Goal: Task Accomplishment & Management: Complete application form

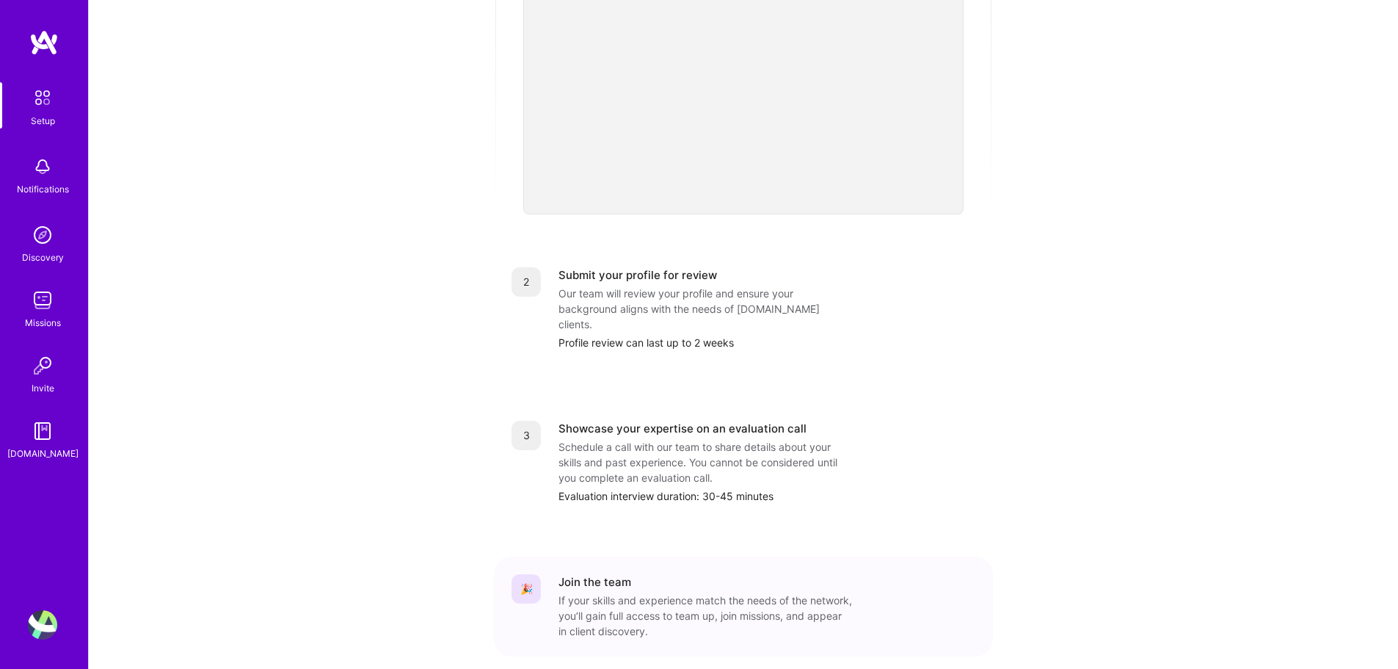
scroll to position [447, 0]
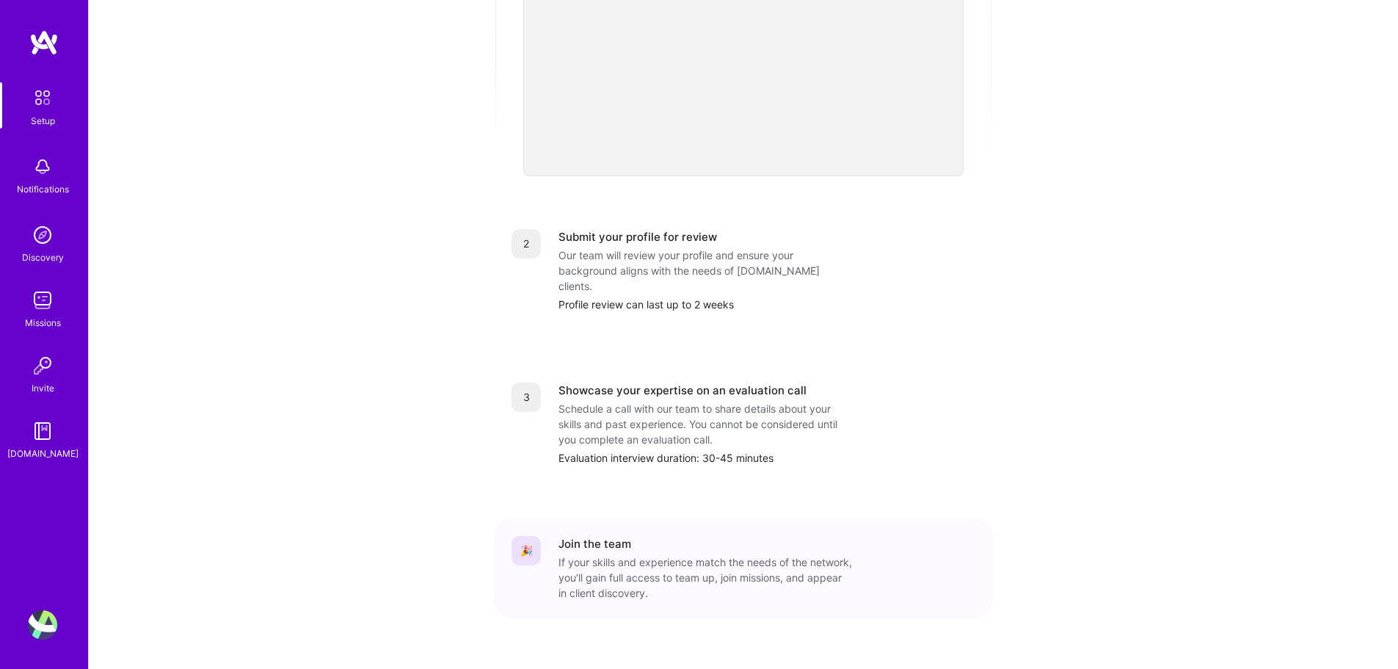
click at [44, 293] on img at bounding box center [42, 300] width 29 height 29
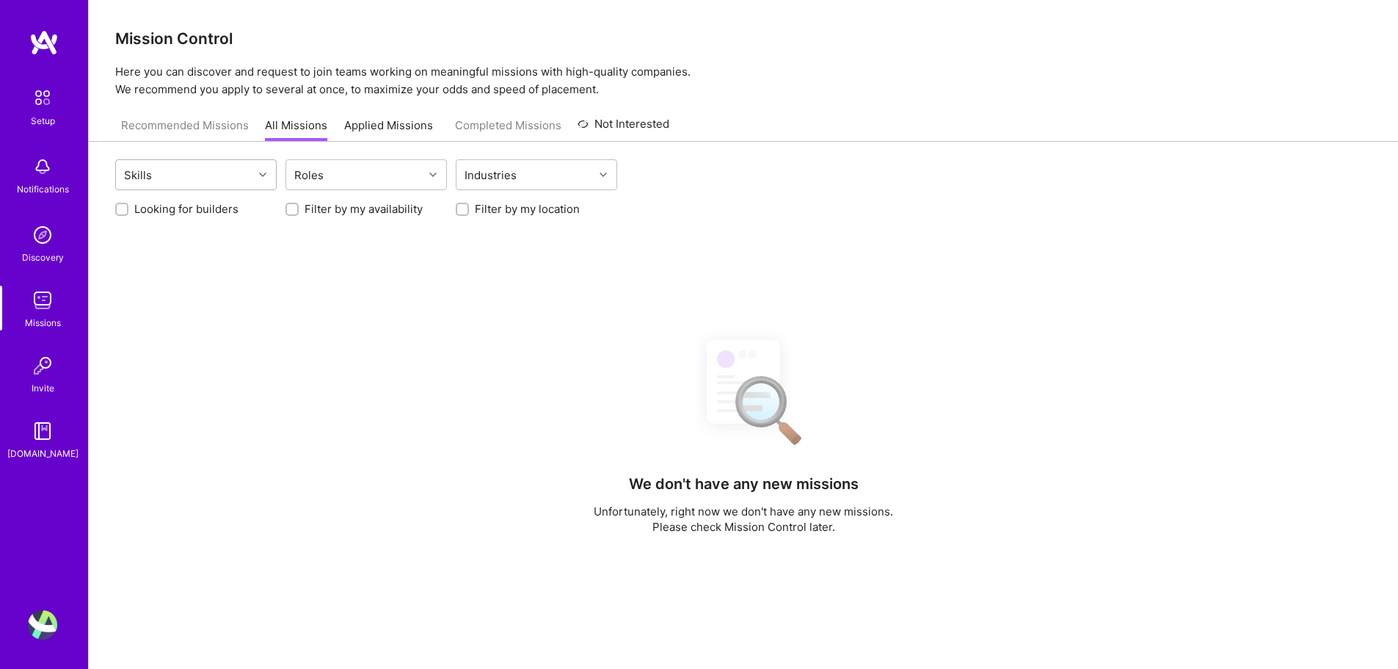
click at [242, 184] on div "Skills" at bounding box center [184, 174] width 137 height 29
type input "angular"
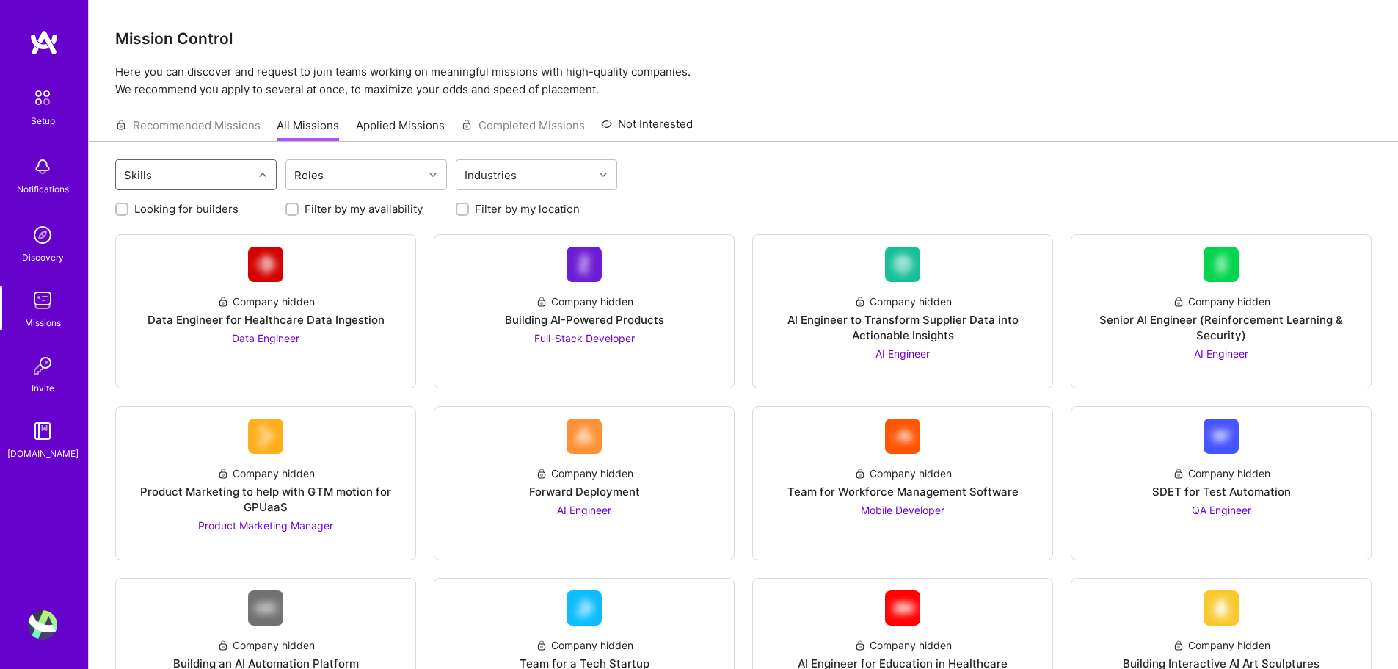
click at [234, 178] on div "Skills" at bounding box center [184, 174] width 137 height 29
click at [225, 178] on div "Skills" at bounding box center [184, 174] width 137 height 29
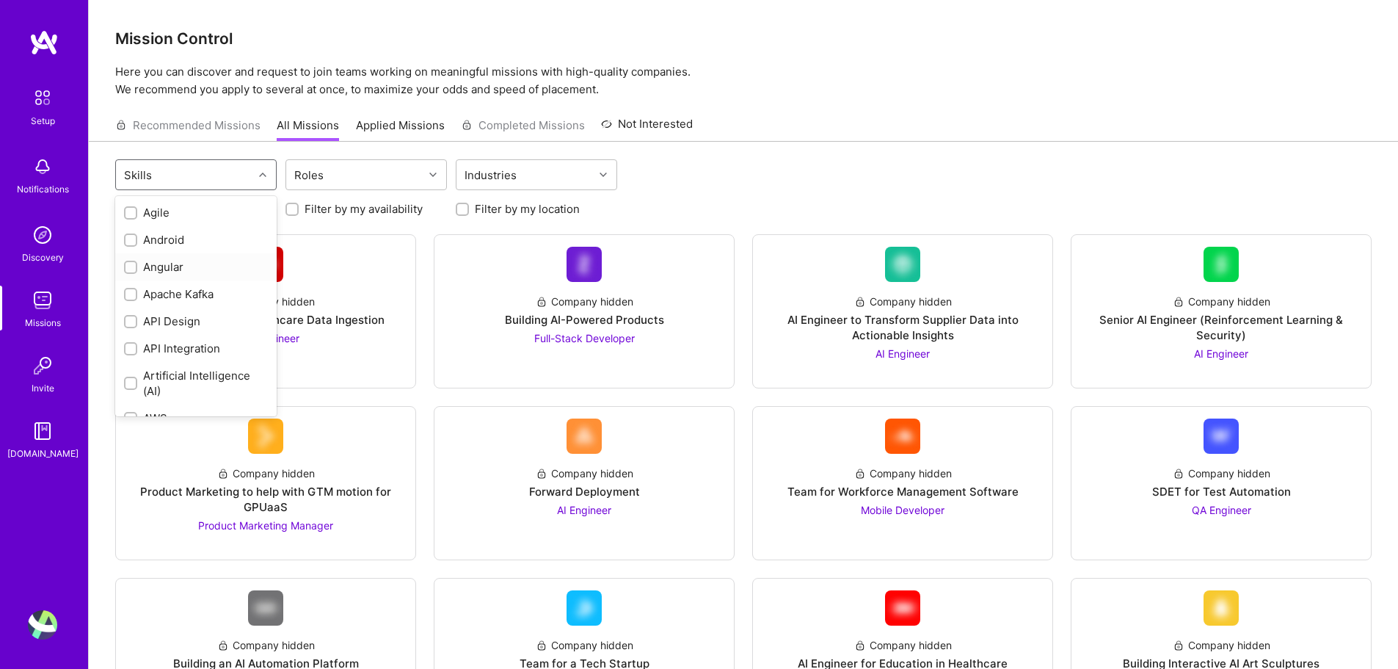
click at [164, 269] on div "Angular" at bounding box center [196, 266] width 144 height 15
checkbox input "true"
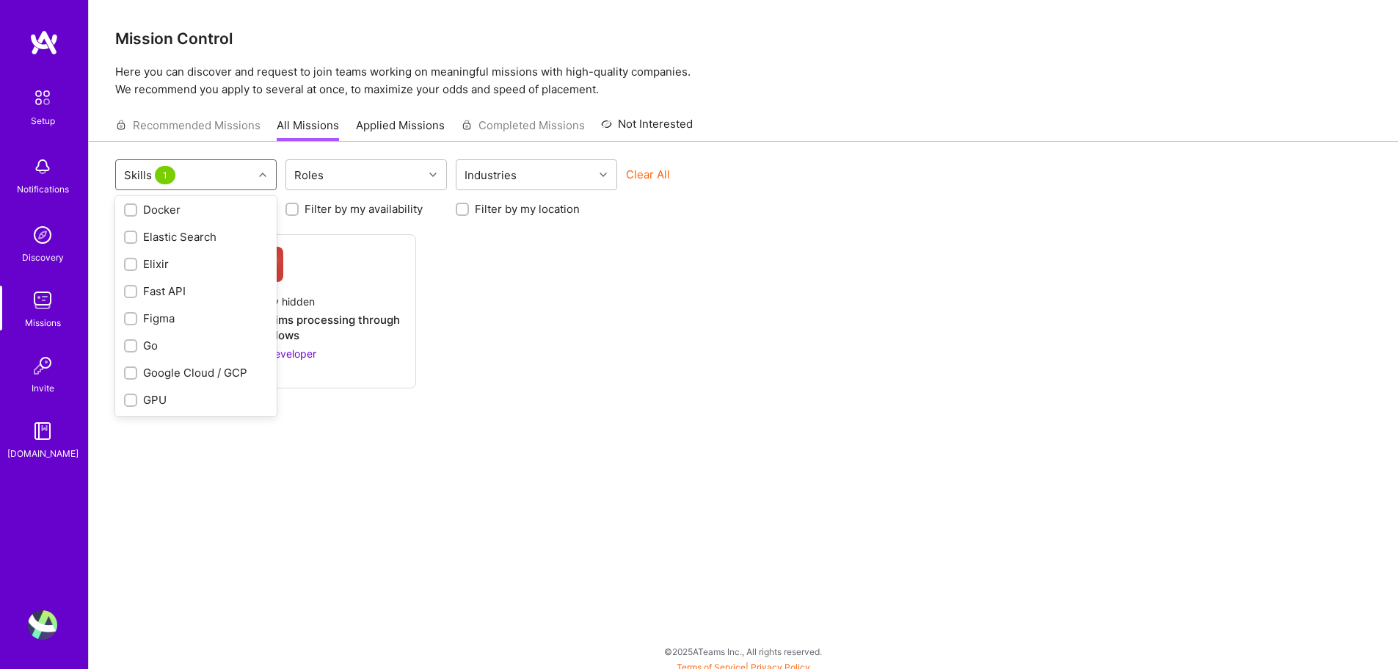
scroll to position [587, 0]
click at [344, 185] on div "Roles" at bounding box center [354, 174] width 137 height 29
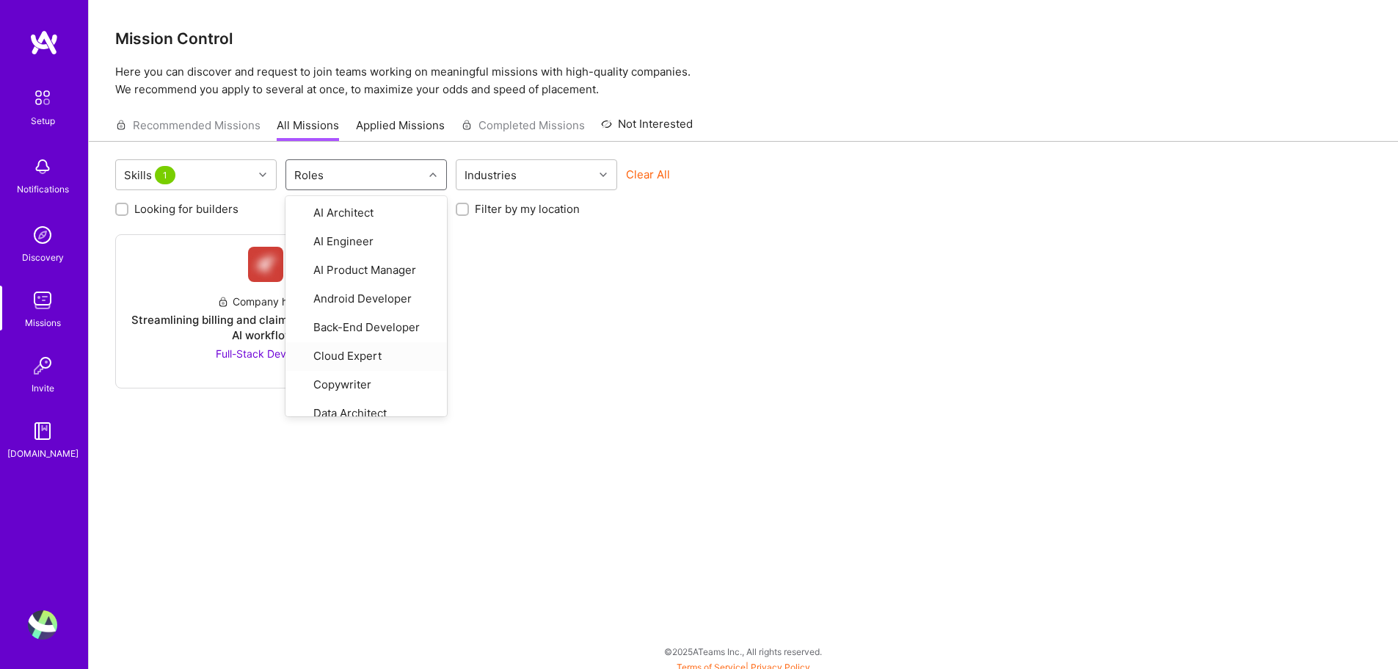
click at [566, 253] on div "Company hidden Streamlining billing and claims processing through AI workflows …" at bounding box center [743, 311] width 1257 height 154
click at [580, 183] on div "Industries" at bounding box center [525, 174] width 137 height 29
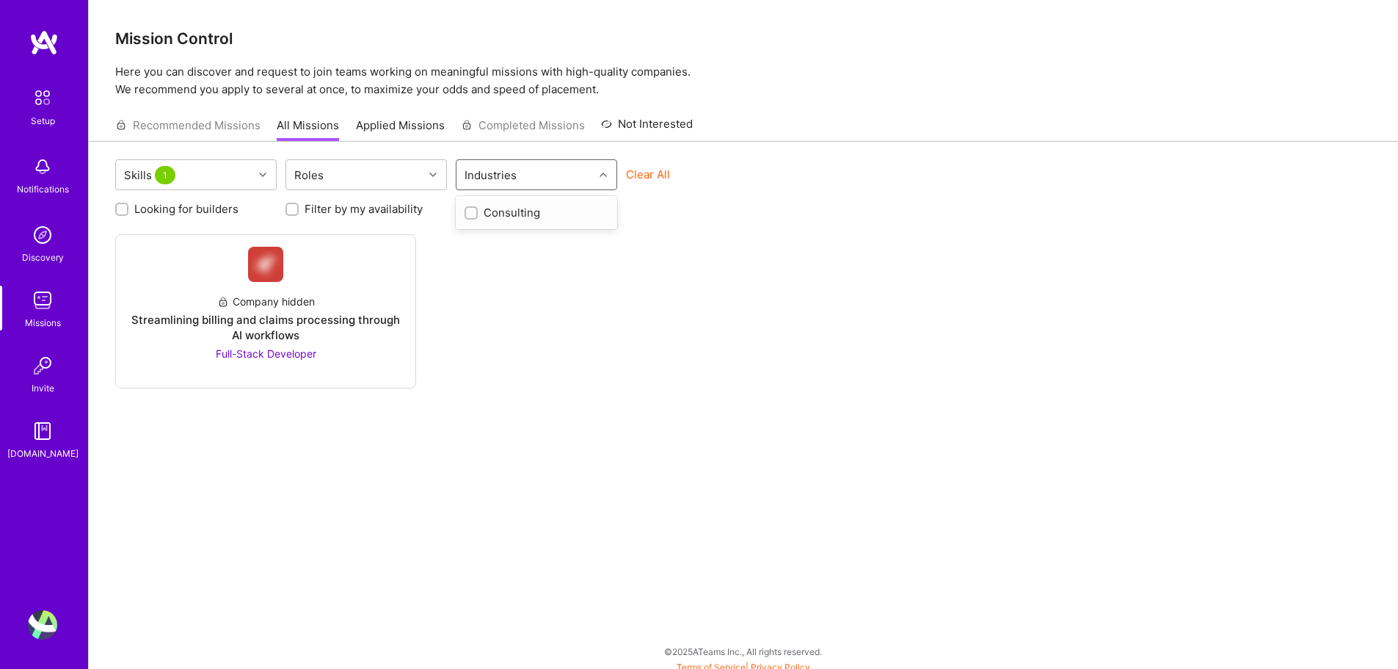
click at [539, 211] on div "Consulting" at bounding box center [537, 212] width 144 height 15
checkbox input "true"
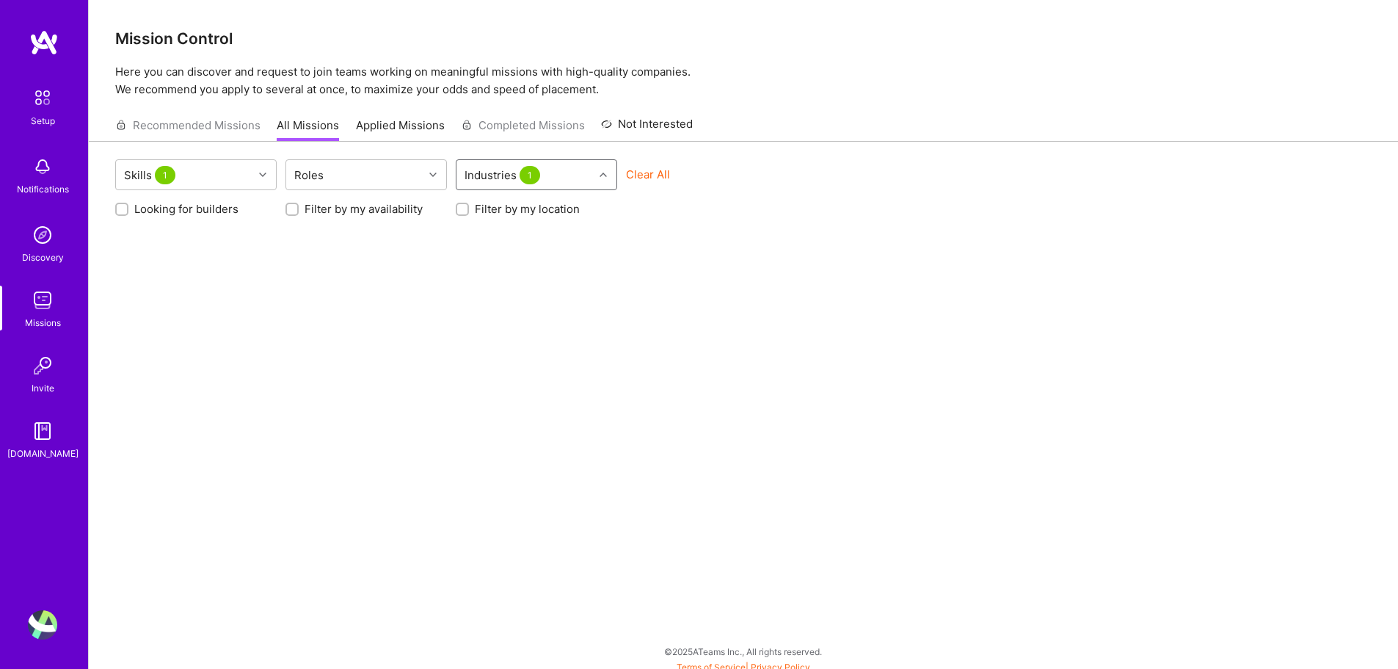
click at [584, 175] on div "Industries 1" at bounding box center [525, 174] width 137 height 29
click at [562, 178] on div "Industries 1" at bounding box center [525, 174] width 137 height 29
click at [578, 184] on div "Industries 1" at bounding box center [525, 174] width 137 height 29
click at [600, 175] on icon at bounding box center [603, 174] width 7 height 7
click at [485, 211] on div "Consulting" at bounding box center [537, 212] width 144 height 15
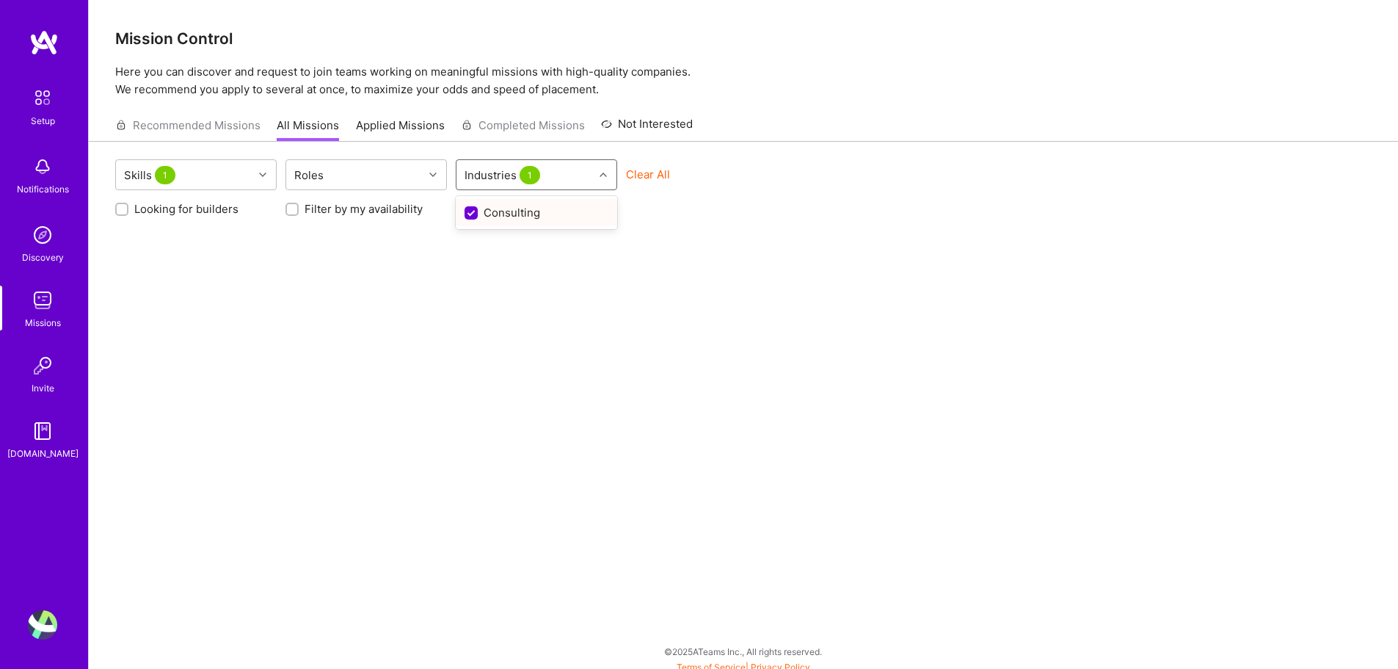
checkbox input "false"
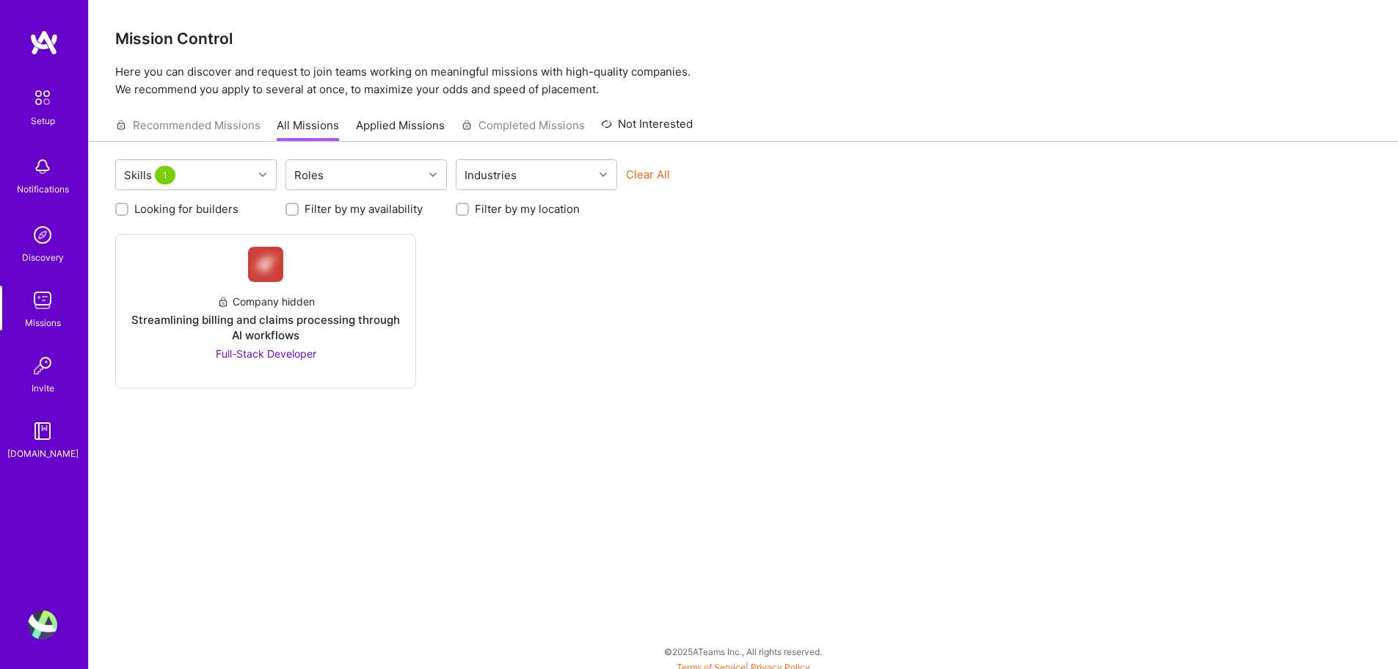
click at [769, 170] on div "Clear All" at bounding box center [707, 180] width 162 height 27
click at [272, 302] on div "Company hidden" at bounding box center [266, 301] width 98 height 15
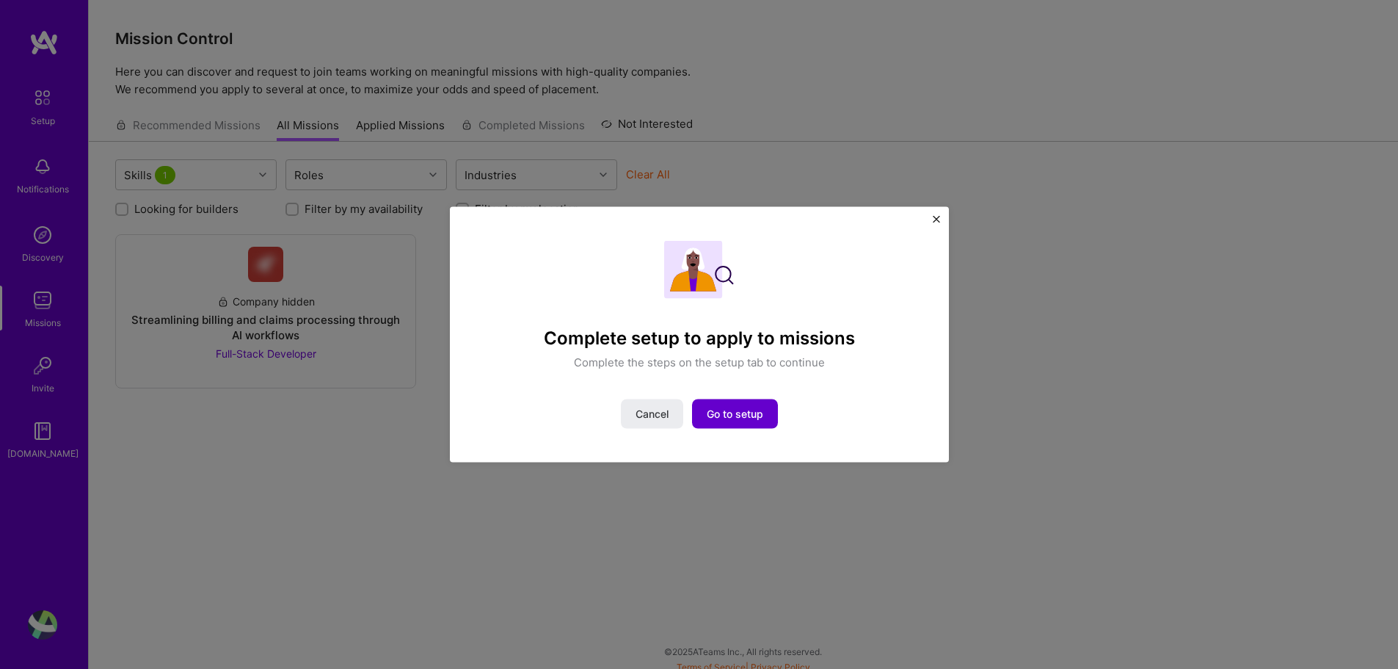
click at [737, 382] on div "Complete setup to apply to missions Complete the steps on the setup tab to cont…" at bounding box center [700, 334] width 432 height 189
click at [742, 410] on span "Go to setup" at bounding box center [735, 414] width 57 height 15
